Goal: Task Accomplishment & Management: Use online tool/utility

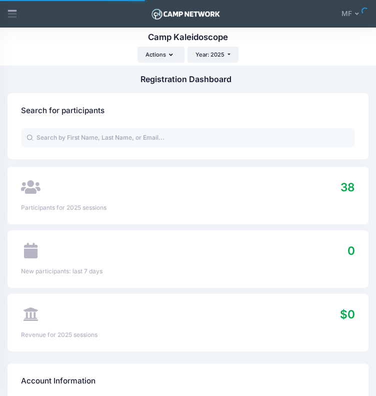
select select
click at [11, 14] on icon at bounding box center [12, 15] width 9 height 5
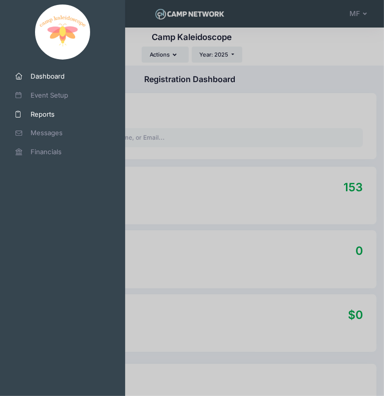
click at [56, 118] on span "Reports" at bounding box center [67, 115] width 72 height 10
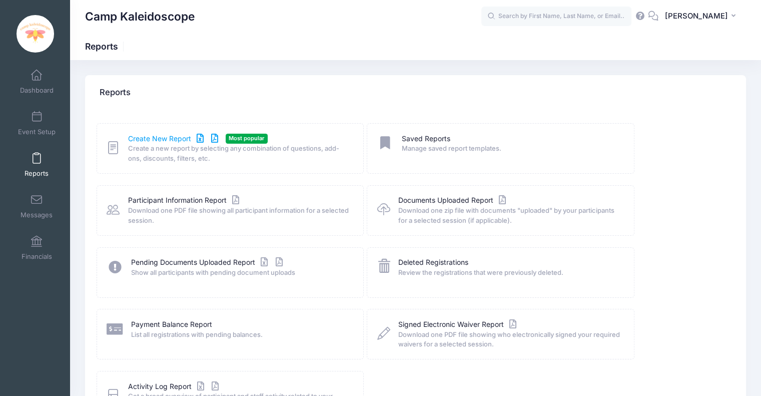
click at [169, 138] on link "Create New Report" at bounding box center [174, 139] width 93 height 11
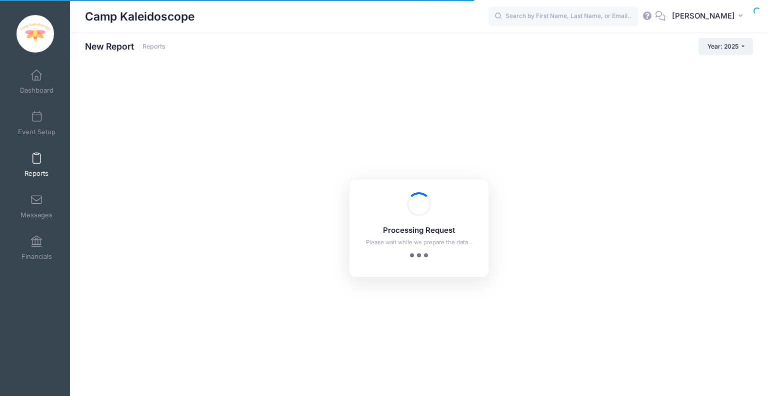
checkbox input "true"
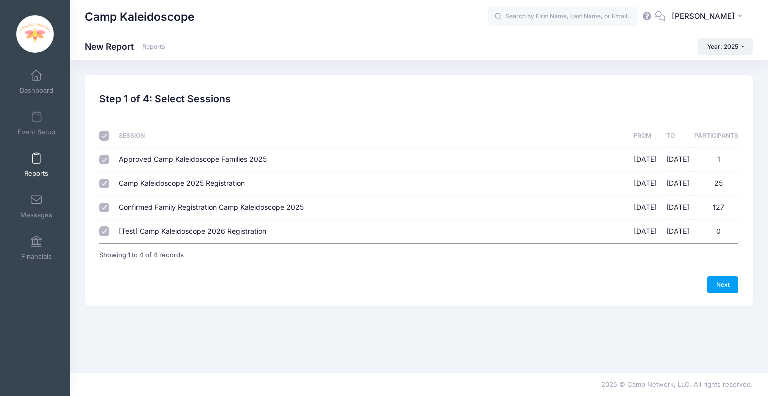
click at [223, 157] on span "Approved Camp Kaleidoscope Families 2025" at bounding box center [193, 159] width 148 height 9
click at [110, 157] on input "Approved Camp Kaleidoscope Families 2025 01/28/2025 - 06/22/2025 1" at bounding box center [105, 160] width 10 height 10
checkbox input "false"
click at [206, 176] on td "Camp Kaleidoscope 2025 Registration 06/16/2025 - 06/21/2025 25" at bounding box center [372, 184] width 515 height 24
click at [201, 183] on span "Camp Kaleidoscope 2025 Registration" at bounding box center [182, 183] width 126 height 9
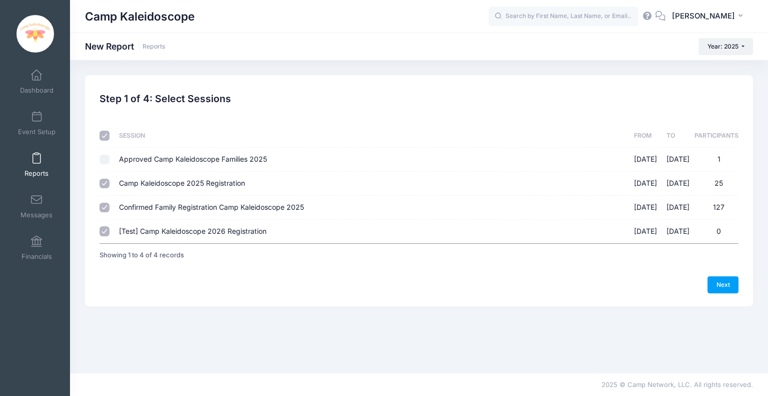
click at [110, 183] on input "Camp Kaleidoscope 2025 Registration 06/16/2025 - 06/21/2025 25" at bounding box center [105, 184] width 10 height 10
checkbox input "false"
click at [200, 232] on span "[Test] Camp Kaleidoscope 2026 Registration" at bounding box center [193, 231] width 148 height 9
click at [110, 232] on input "[Test] Camp Kaleidoscope 2026 Registration 06/16/2025 - 06/21/2025 0" at bounding box center [105, 231] width 10 height 10
checkbox input "false"
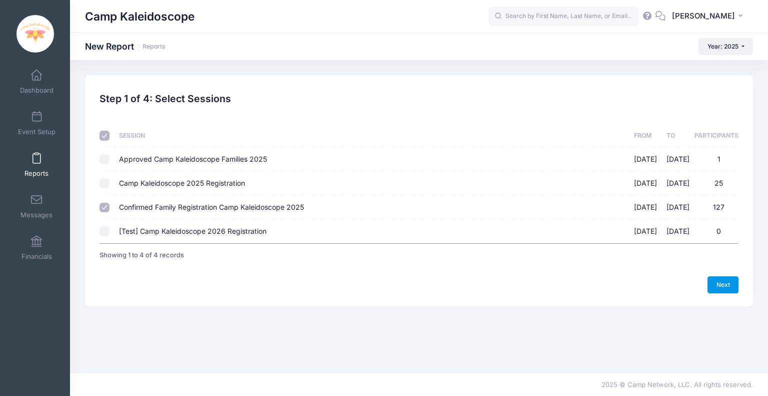
click at [721, 281] on link "Next" at bounding box center [723, 284] width 31 height 17
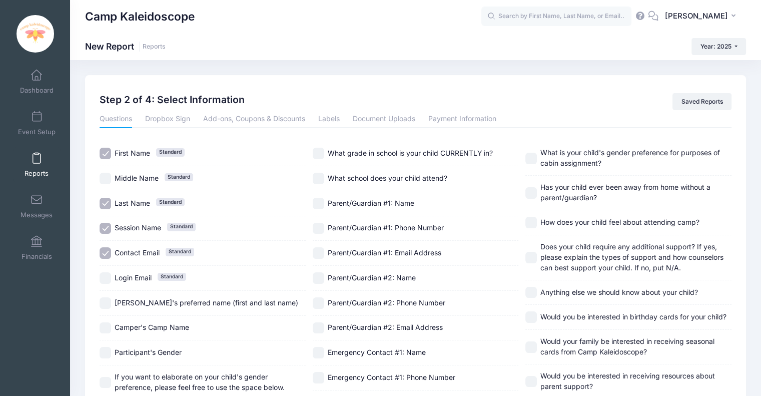
click at [141, 225] on span "Session Name" at bounding box center [138, 227] width 47 height 9
checkbox input "false"
click at [137, 254] on span "Contact Email" at bounding box center [137, 252] width 45 height 9
checkbox input "false"
click at [383, 154] on span "What grade in school is your child CURRENTLY in?" at bounding box center [410, 153] width 165 height 9
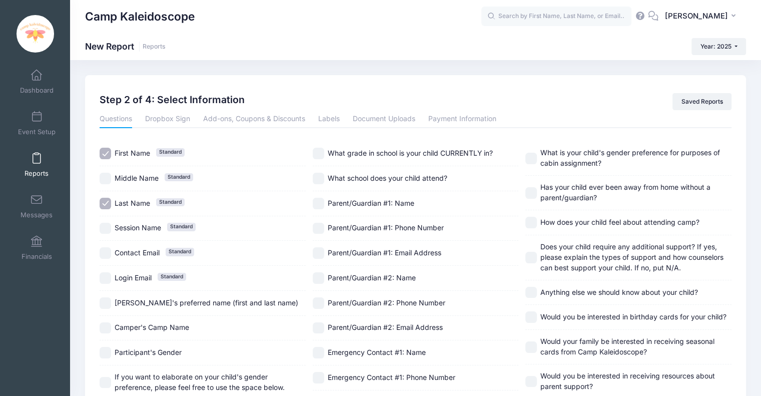
checkbox input "true"
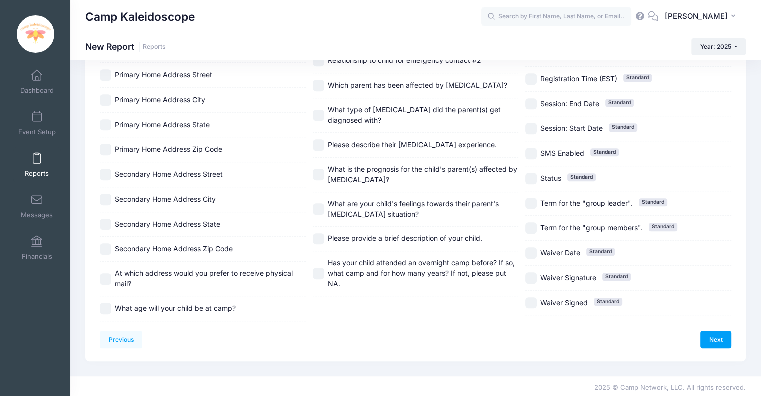
scroll to position [314, 0]
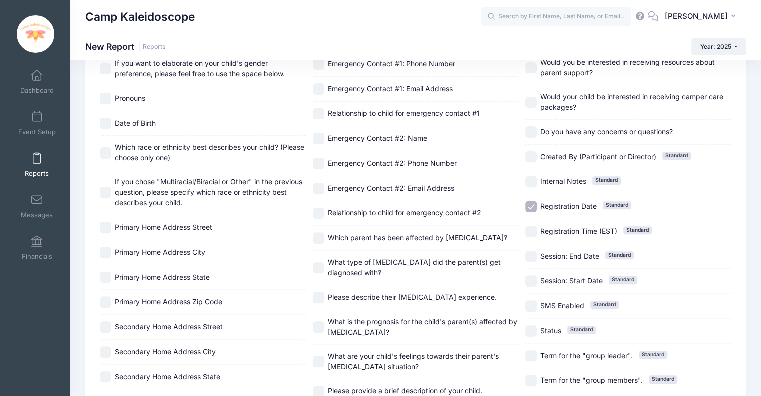
click at [566, 203] on span "Registration Date" at bounding box center [568, 206] width 57 height 9
checkbox input "false"
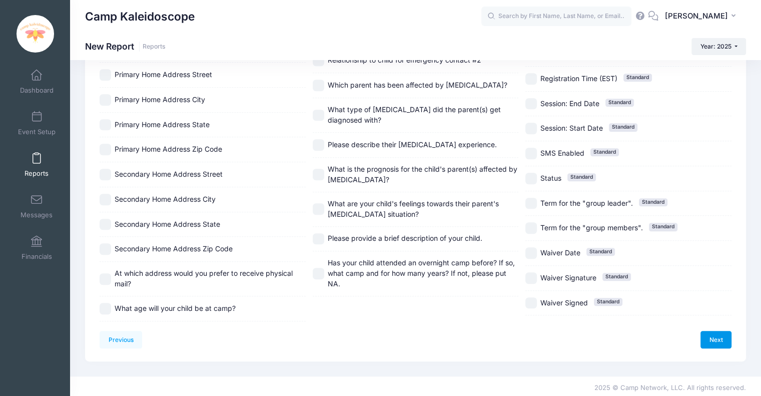
click at [708, 341] on link "Next" at bounding box center [715, 339] width 31 height 17
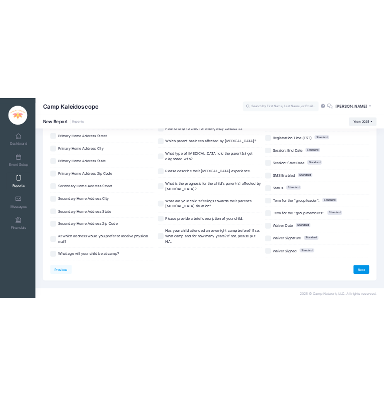
scroll to position [0, 0]
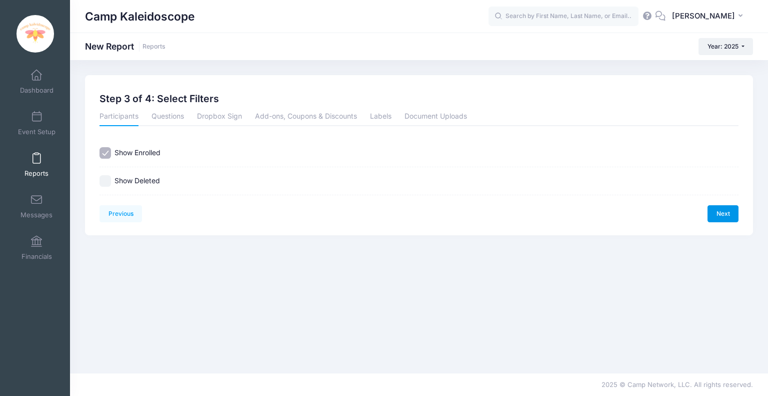
click at [727, 215] on link "Next" at bounding box center [723, 213] width 31 height 17
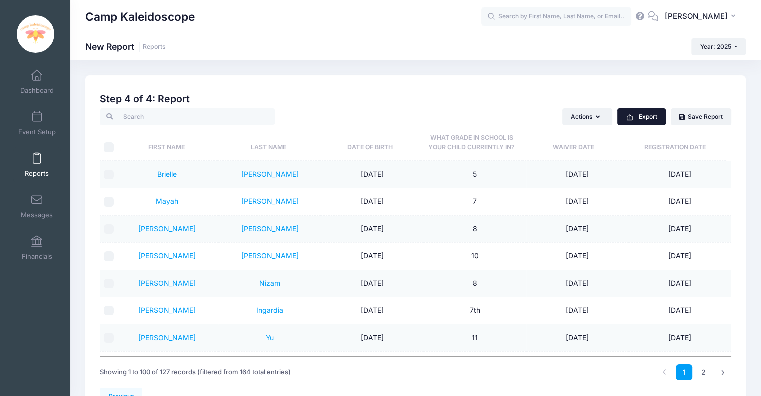
click at [642, 118] on button "Export" at bounding box center [641, 116] width 49 height 17
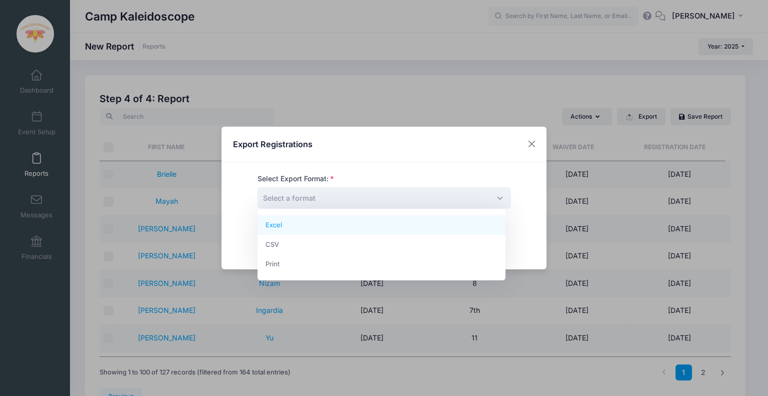
click at [387, 202] on span "Select a format" at bounding box center [385, 198] width 254 height 22
select select "excel"
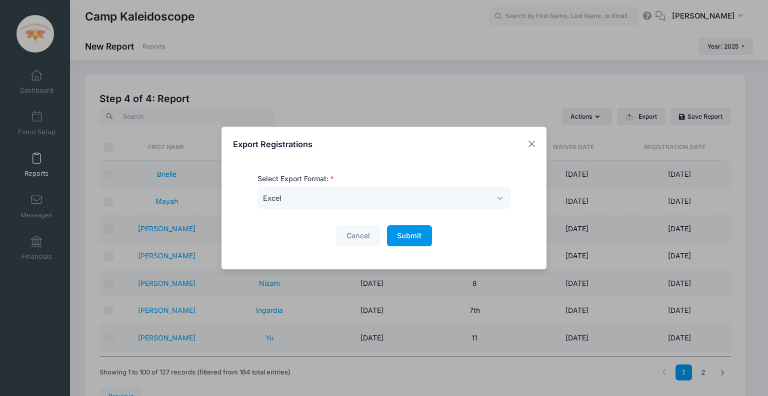
click at [397, 236] on span "Submit" at bounding box center [409, 235] width 25 height 9
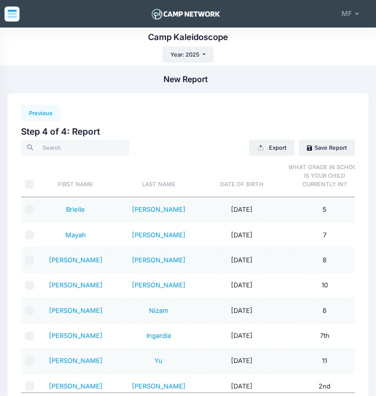
click at [12, 7] on div at bounding box center [12, 14] width 15 height 15
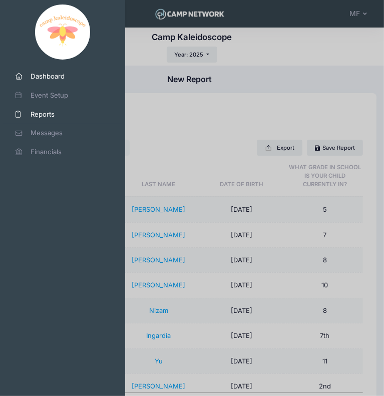
click at [60, 78] on span "Dashboard" at bounding box center [67, 77] width 72 height 10
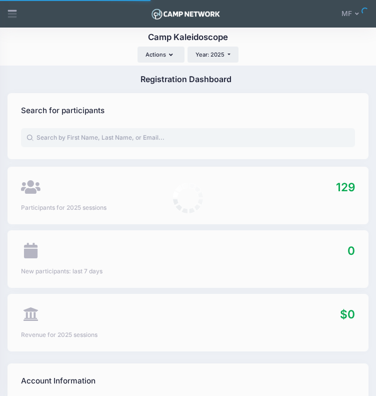
select select
click at [145, 135] on input "text" at bounding box center [188, 137] width 334 height 19
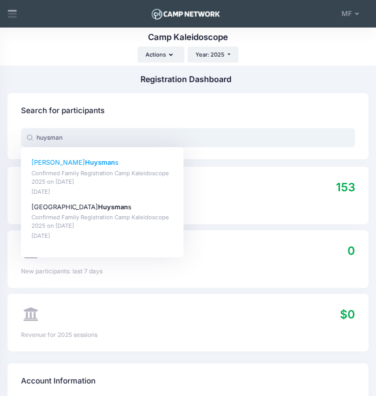
click at [98, 166] on p "[PERSON_NAME] s" at bounding box center [103, 163] width 142 height 10
type input "[PERSON_NAME] (Confirmed Family Registration Camp Kaleidoscope 2025, [DATE])"
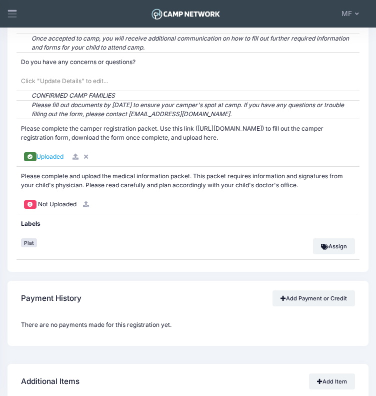
scroll to position [2734, 0]
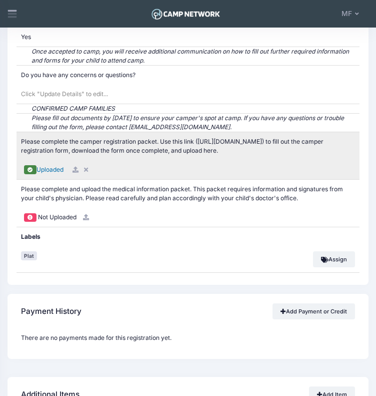
click at [54, 172] on span "Uploaded" at bounding box center [50, 170] width 27 height 8
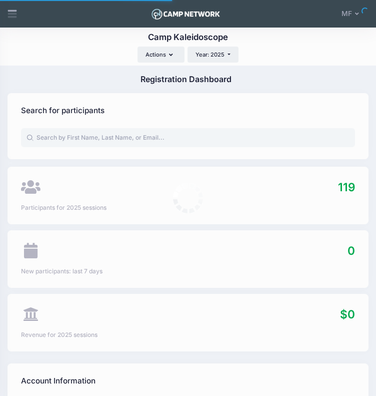
select select
click at [165, 132] on input "text" at bounding box center [188, 137] width 334 height 19
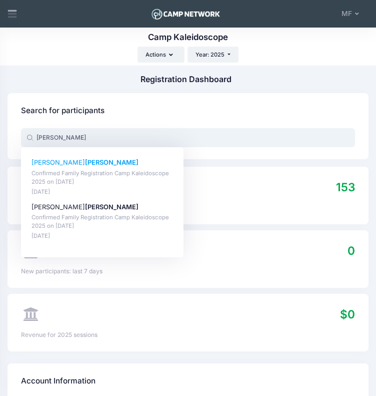
click at [57, 190] on p "[DATE]" at bounding box center [103, 192] width 142 height 9
type input "[PERSON_NAME] (Confirmed Family Registration Camp Kaleidoscope 2025, [DATE])"
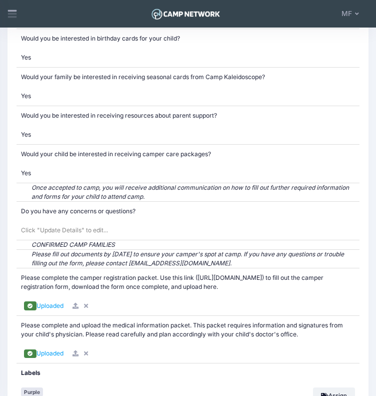
scroll to position [2620, 0]
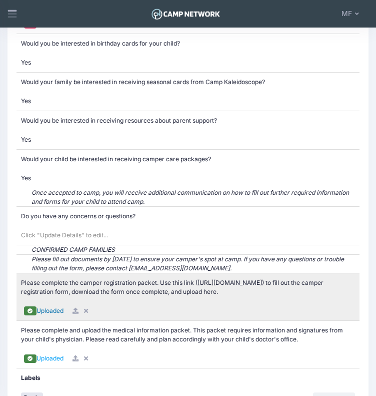
click at [58, 314] on span "Uploaded" at bounding box center [50, 311] width 27 height 8
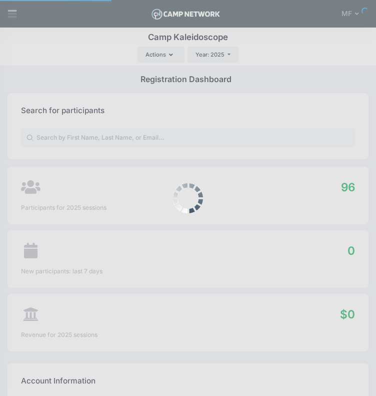
select select
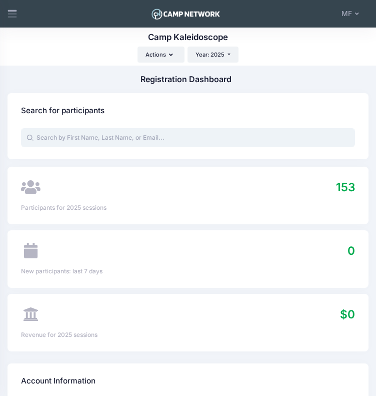
click at [168, 141] on input "text" at bounding box center [188, 137] width 334 height 19
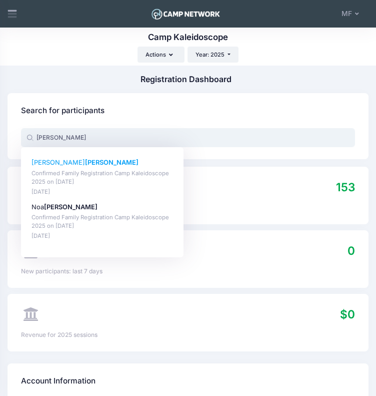
click at [92, 182] on p "Confirmed Family Registration Camp Kaleidoscope 2025 on [DATE]" at bounding box center [103, 177] width 142 height 17
type input "[PERSON_NAME] (Confirmed Family Registration Camp Kaleidoscope 2025, [DATE])"
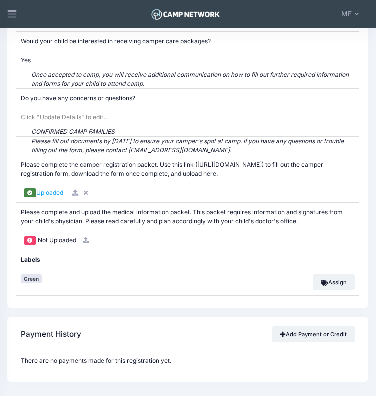
scroll to position [2739, 0]
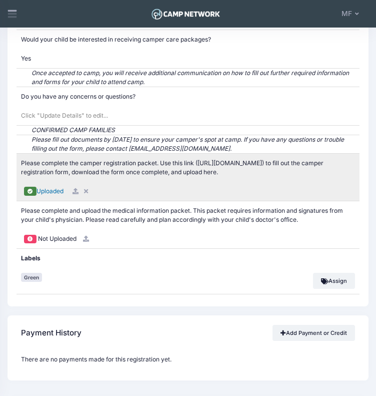
click at [43, 195] on span "Uploaded" at bounding box center [50, 191] width 27 height 8
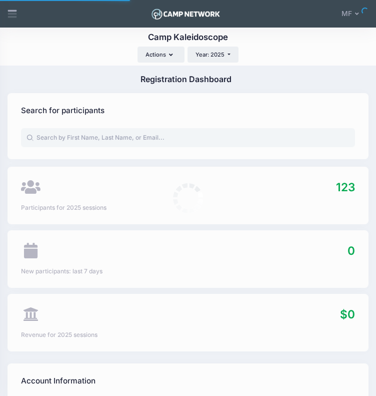
select select
click at [207, 133] on input "text" at bounding box center [188, 137] width 334 height 19
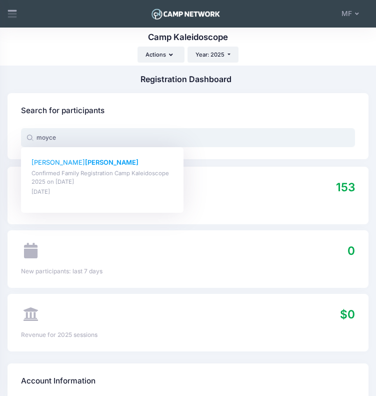
click at [120, 176] on p "Confirmed Family Registration Camp Kaleidoscope 2025 on [DATE]" at bounding box center [103, 177] width 142 height 17
type input "[PERSON_NAME] (Confirmed Family Registration Camp Kaleidoscope 2025, [DATE])"
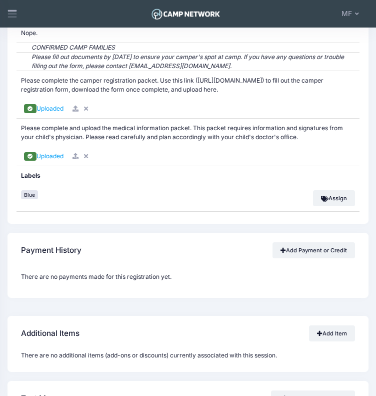
scroll to position [2828, 0]
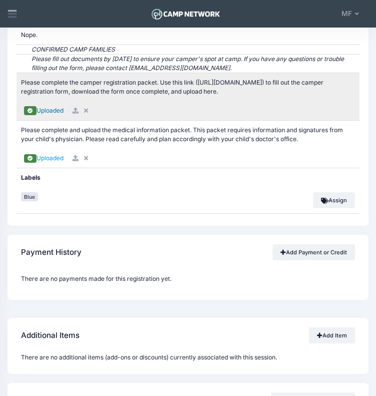
click at [58, 112] on span "Uploaded" at bounding box center [50, 111] width 27 height 8
